Goal: Task Accomplishment & Management: Use online tool/utility

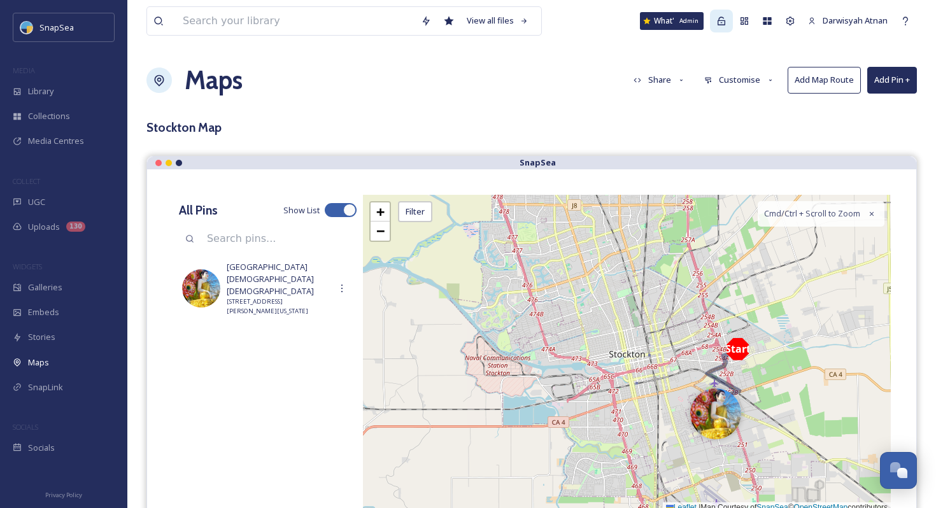
click at [723, 22] on icon at bounding box center [721, 21] width 8 height 8
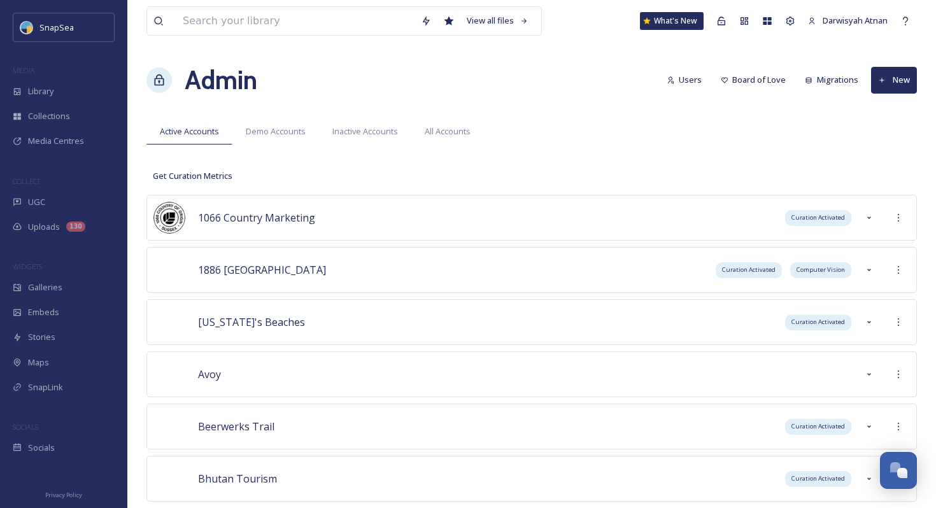
scroll to position [7637, 0]
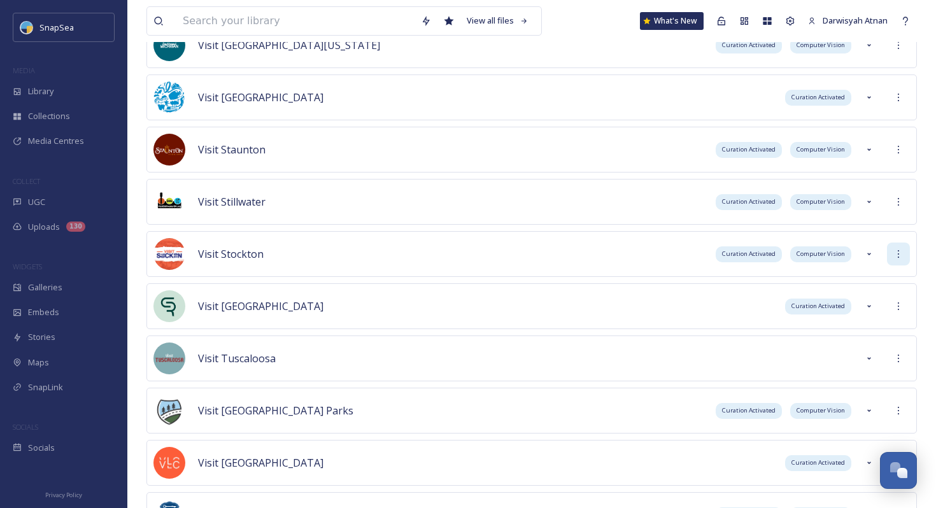
click at [895, 251] on icon at bounding box center [898, 254] width 10 height 10
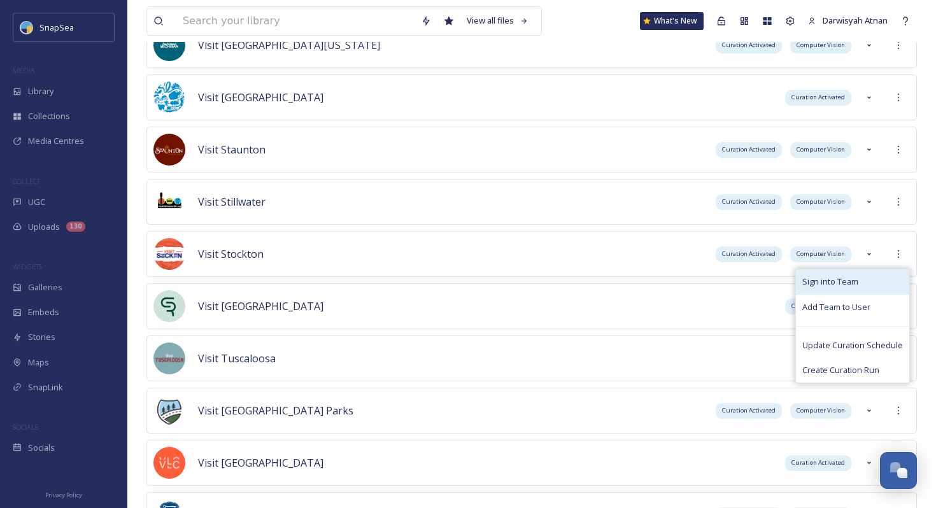
click at [888, 277] on div "Sign into Team" at bounding box center [852, 281] width 113 height 25
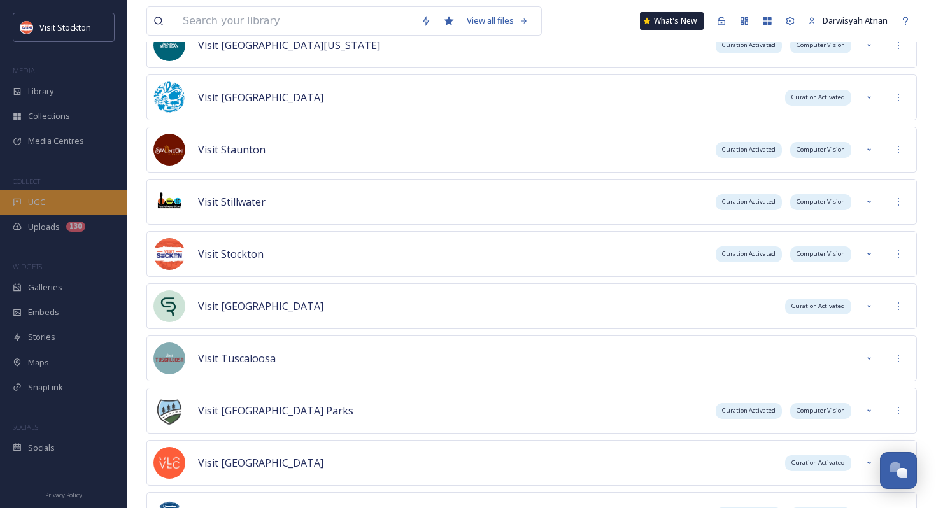
click at [39, 196] on span "UGC" at bounding box center [36, 202] width 17 height 12
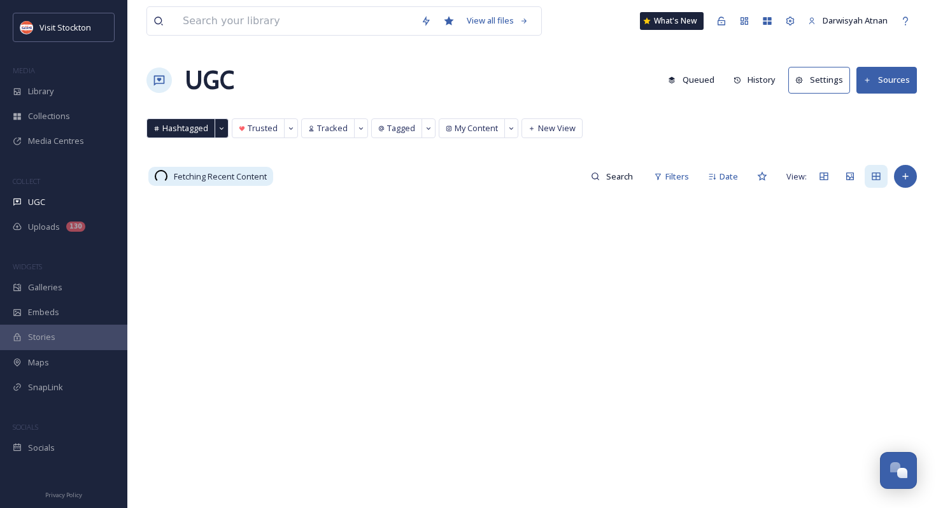
click at [60, 135] on span "Media Centres" at bounding box center [56, 141] width 56 height 12
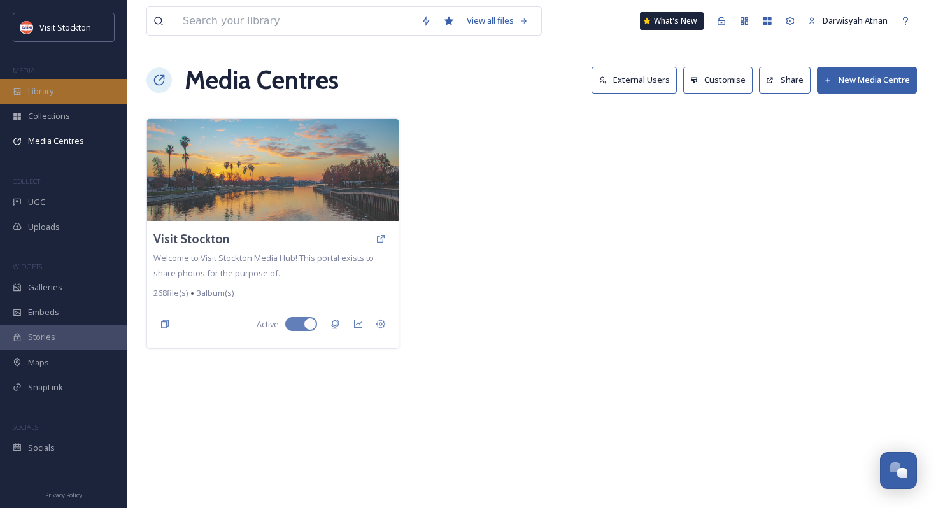
click at [69, 88] on div "Library" at bounding box center [63, 91] width 127 height 25
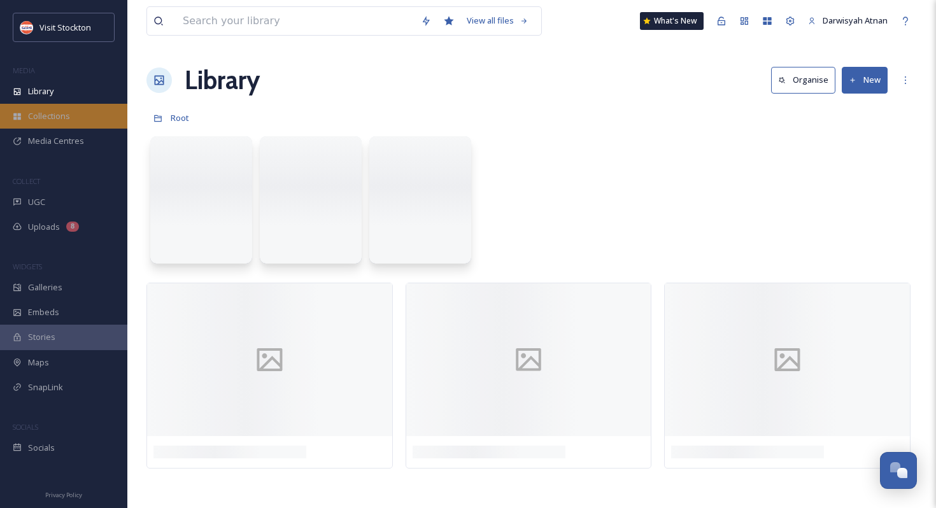
click at [64, 115] on span "Collections" at bounding box center [49, 116] width 42 height 12
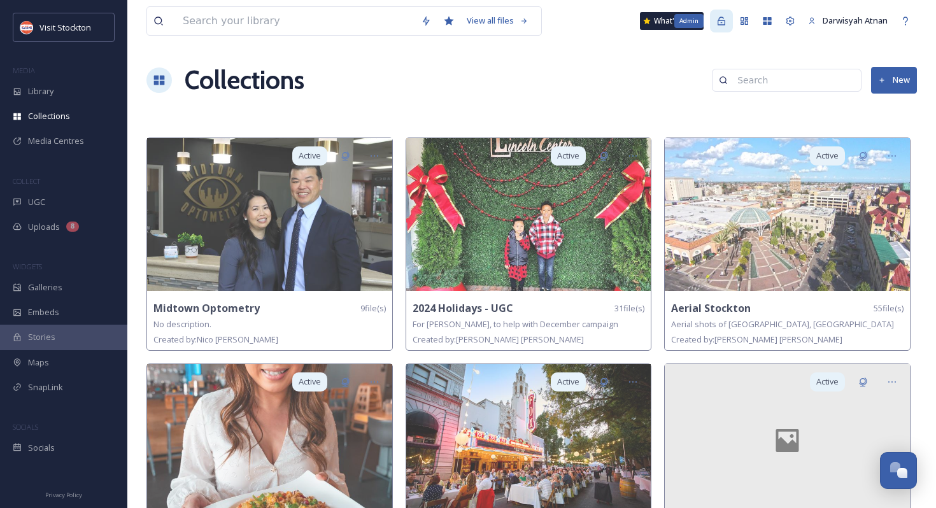
click at [722, 24] on icon at bounding box center [721, 21] width 10 height 10
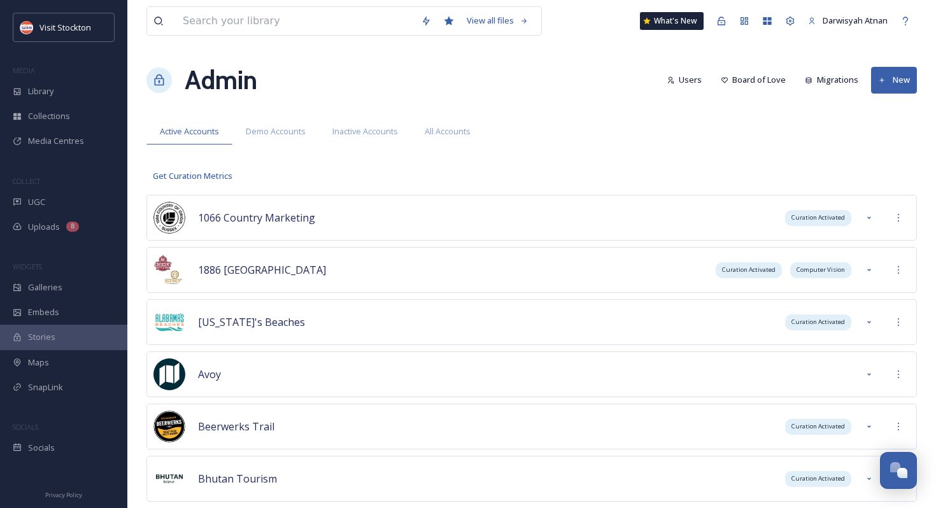
click at [831, 76] on button "Migrations" at bounding box center [831, 79] width 66 height 25
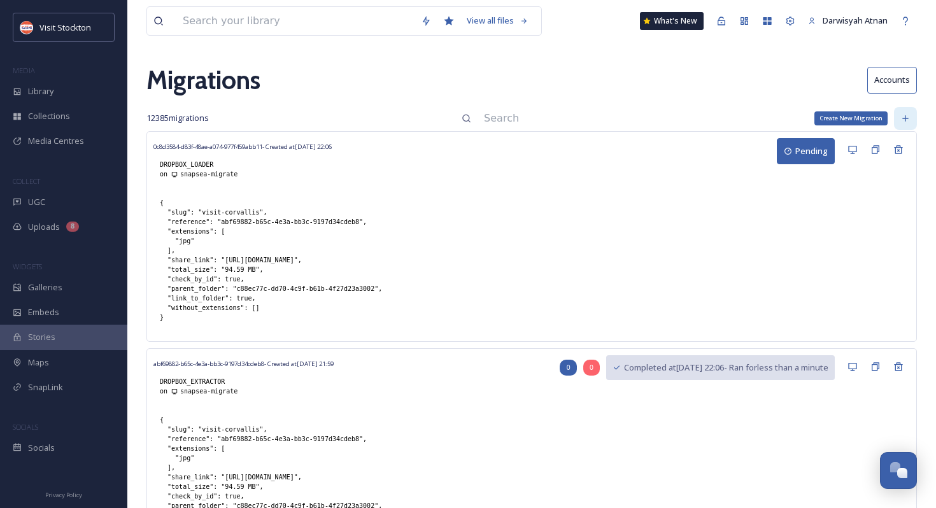
click at [905, 113] on div "Create New Migration" at bounding box center [905, 118] width 23 height 23
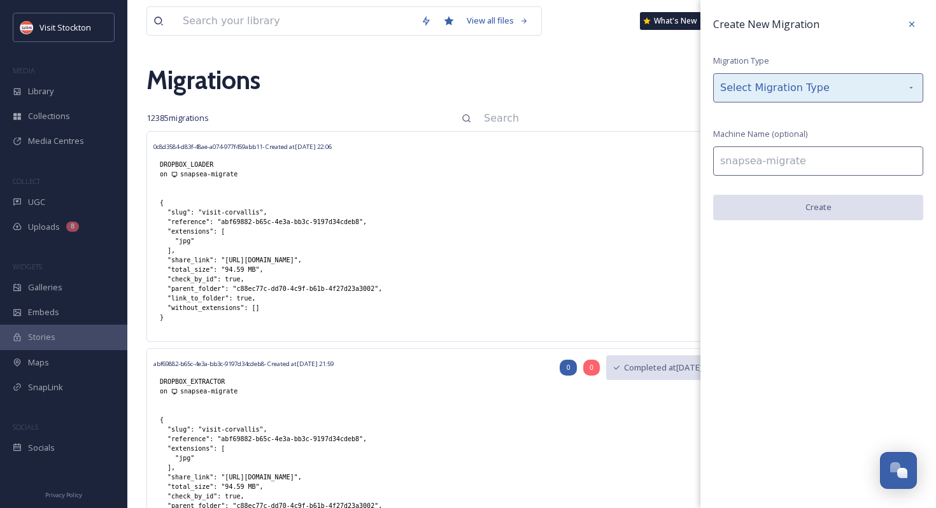
click at [822, 95] on div "Select Migration Type" at bounding box center [818, 87] width 210 height 29
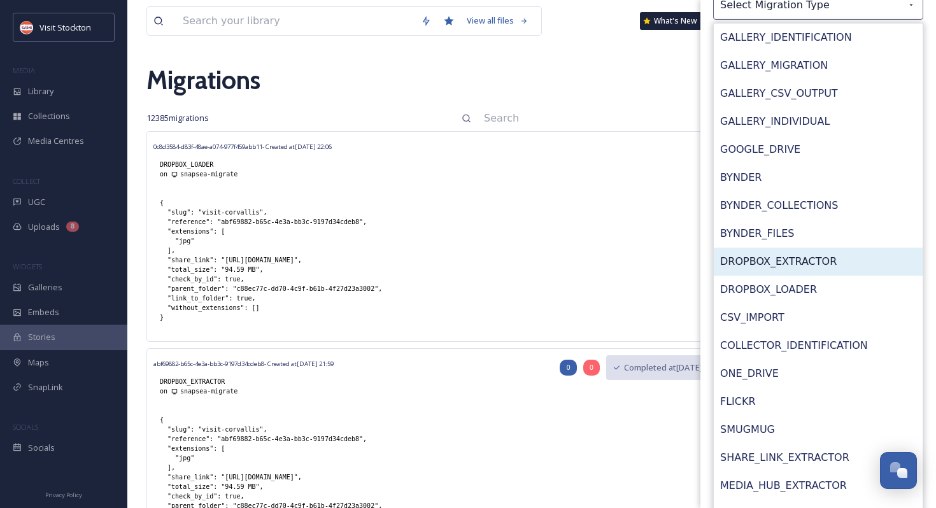
click at [811, 266] on div "DROPBOX_EXTRACTOR" at bounding box center [818, 262] width 209 height 28
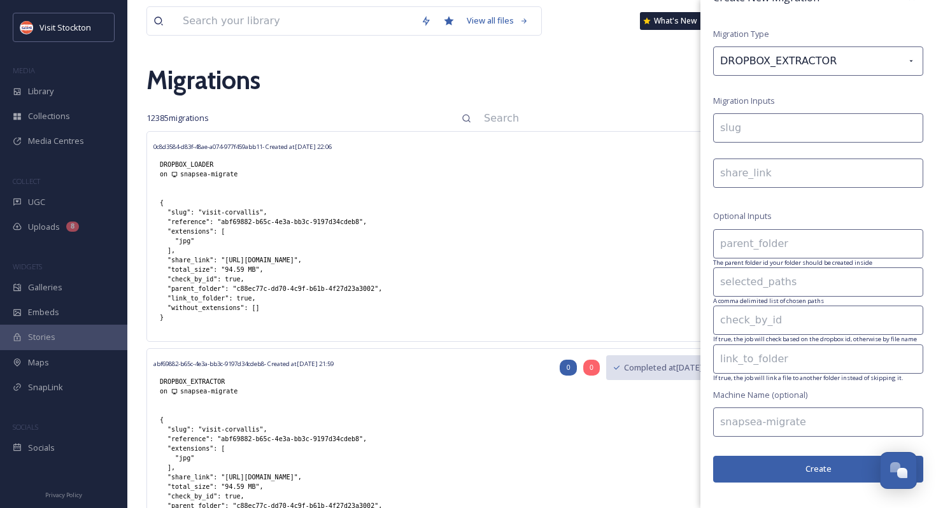
click at [758, 134] on input at bounding box center [818, 127] width 210 height 29
click at [739, 187] on div "Create New Migration Migration Type DROPBOX_EXTRACTOR Migration Inputs visit-co…" at bounding box center [818, 255] width 236 height 564
click at [743, 125] on input "visit-[GEOGRAPHIC_DATA]" at bounding box center [818, 127] width 210 height 29
paste input "[URL][DOMAIN_NAME]"
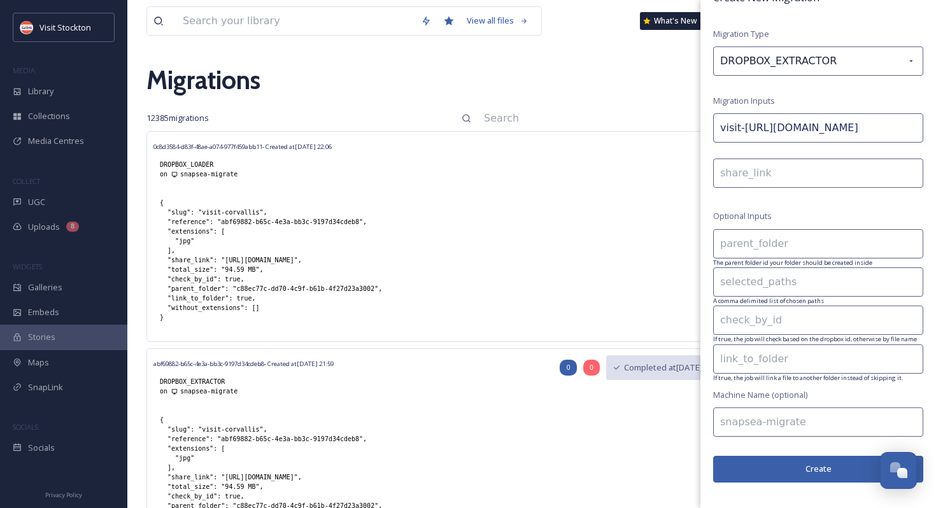
type input "visit-[GEOGRAPHIC_DATA]"
click at [745, 172] on input at bounding box center [818, 173] width 210 height 29
paste input "[URL][DOMAIN_NAME]"
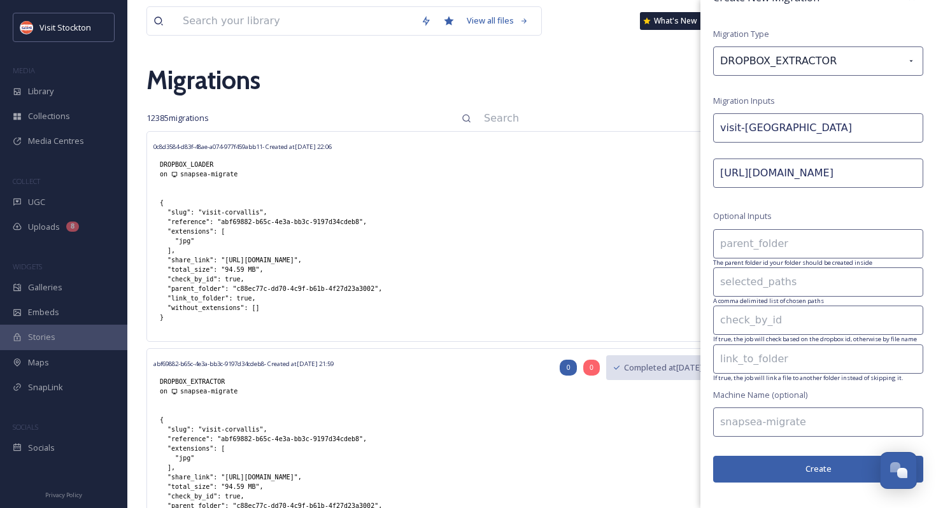
type input "[URL][DOMAIN_NAME]"
click at [749, 235] on input at bounding box center [818, 243] width 210 height 29
click at [753, 246] on input at bounding box center [818, 243] width 210 height 29
paste input "bca4980e-b046-4fe2-b3f2-408c103e745a"
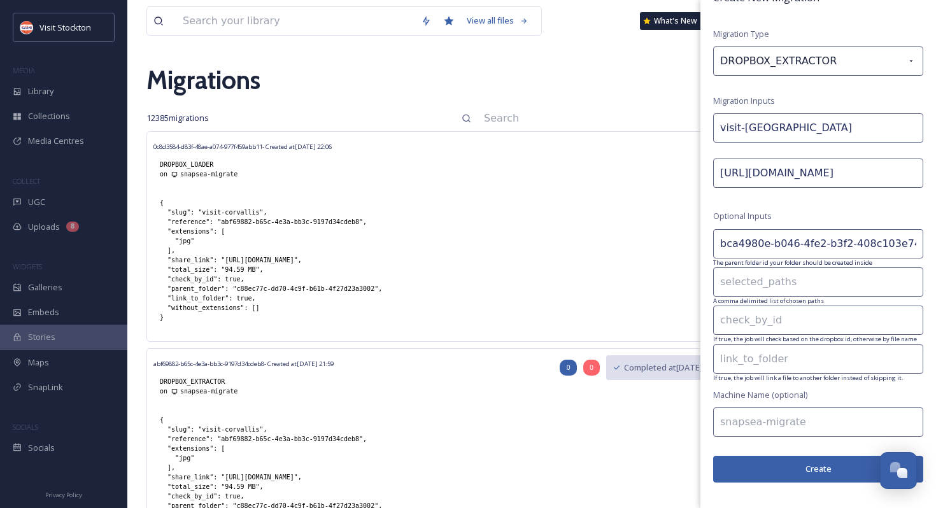
type input "bca4980e-b046-4fe2-b3f2-408c103e745a"
click at [759, 320] on input at bounding box center [818, 320] width 210 height 29
type input "true"
click at [788, 365] on input at bounding box center [818, 358] width 210 height 29
type input "true"
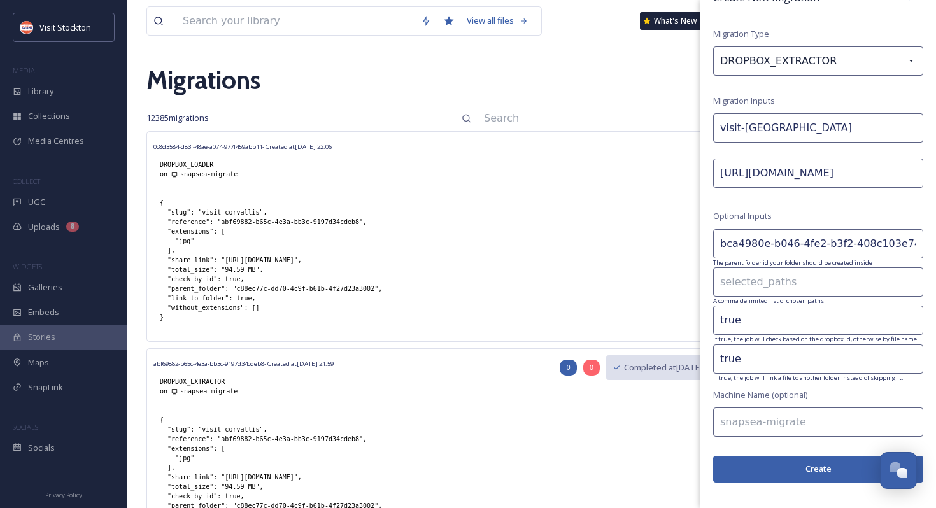
click at [788, 414] on input at bounding box center [818, 421] width 210 height 29
type input "snapsea-migrate"
click at [793, 466] on button "Create" at bounding box center [818, 469] width 210 height 26
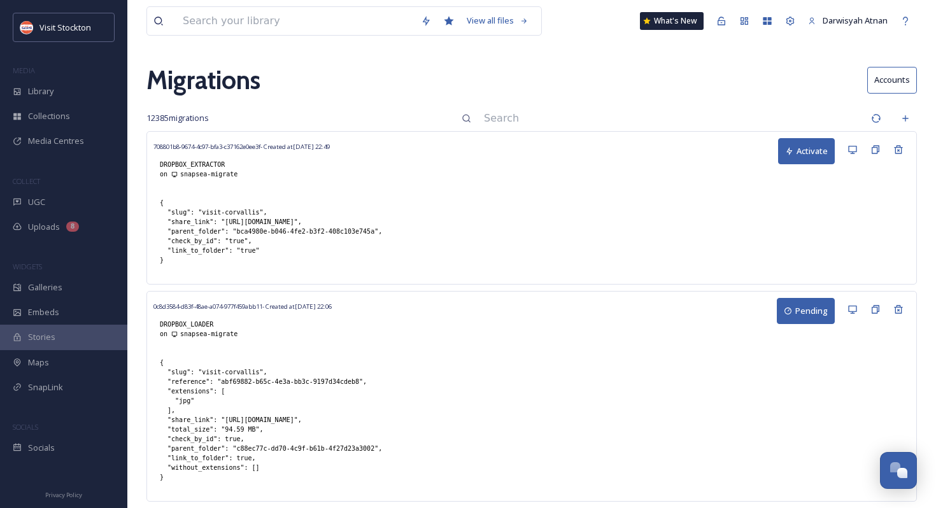
click at [788, 151] on icon at bounding box center [789, 151] width 6 height 8
click at [878, 113] on icon at bounding box center [876, 118] width 10 height 10
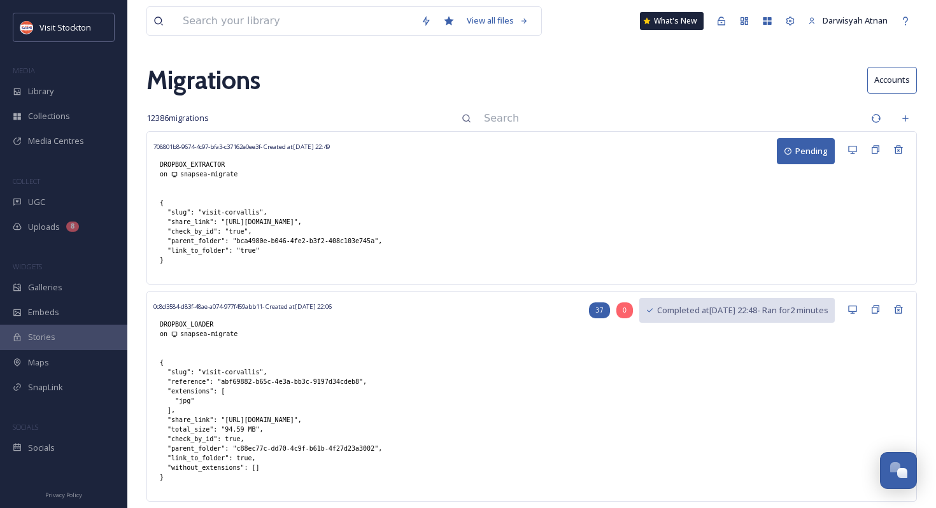
scroll to position [13, 0]
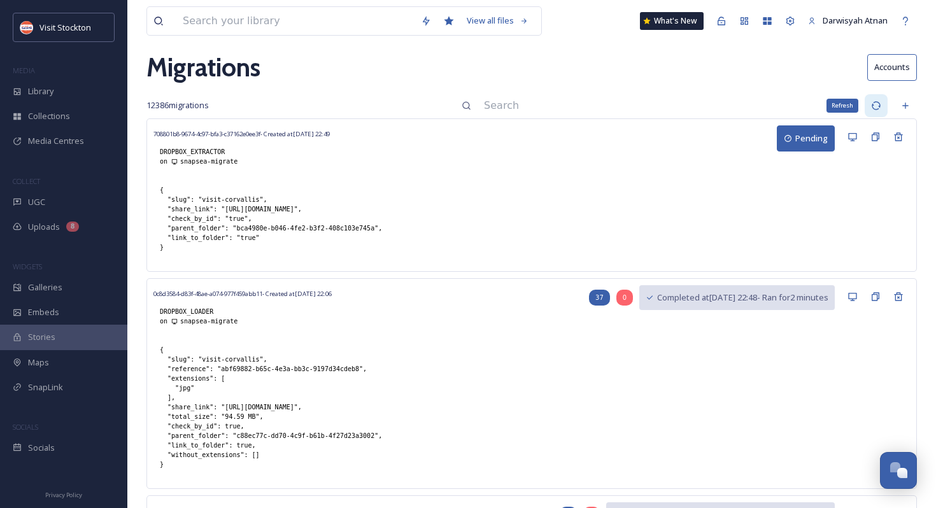
click at [870, 102] on div "Refresh" at bounding box center [875, 105] width 23 height 23
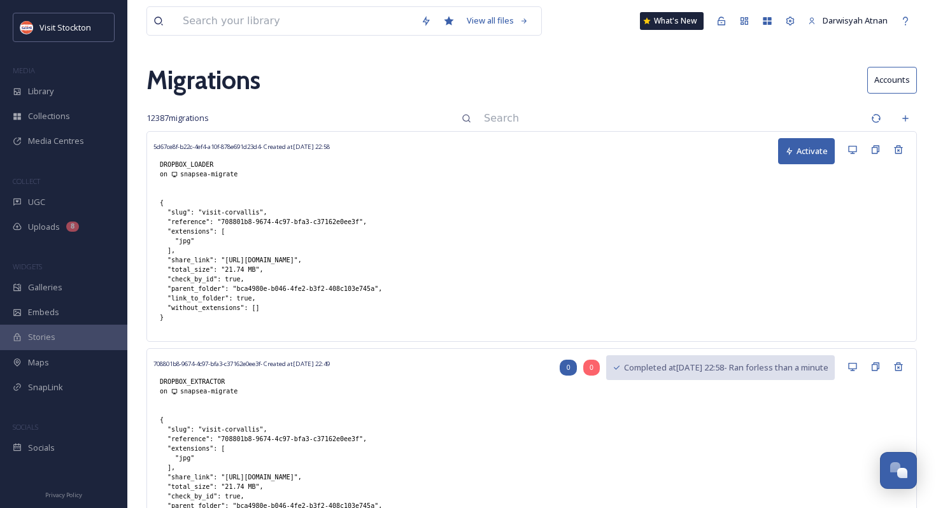
click at [821, 151] on button "Activate" at bounding box center [806, 151] width 57 height 26
click at [876, 126] on div "Refresh" at bounding box center [875, 118] width 23 height 23
click at [877, 118] on icon at bounding box center [876, 118] width 10 height 10
click at [873, 116] on icon at bounding box center [876, 118] width 10 height 10
